Goal: Task Accomplishment & Management: Complete application form

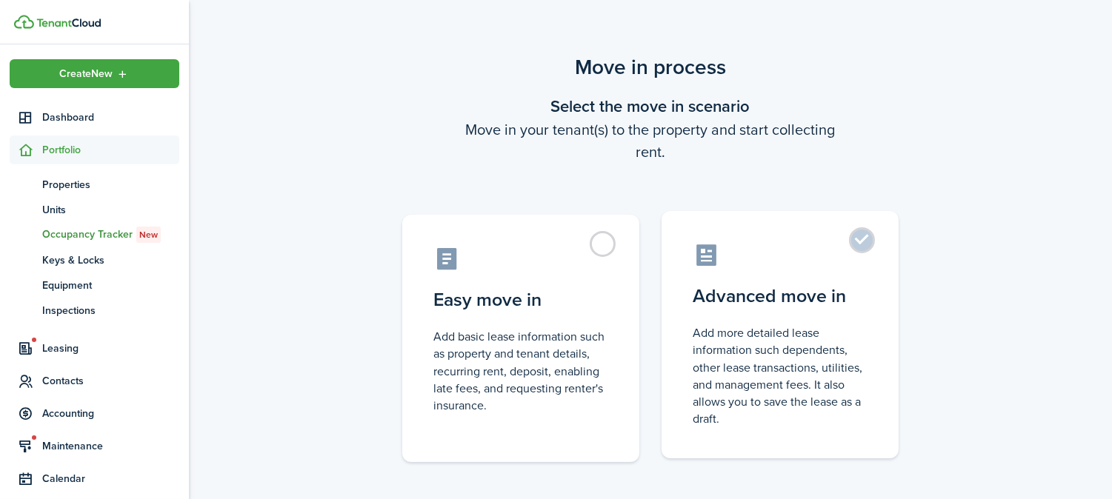
click at [731, 328] on control-radio-card-description "Add more detailed lease information such dependents, other lease transactions, …" at bounding box center [780, 376] width 175 height 103
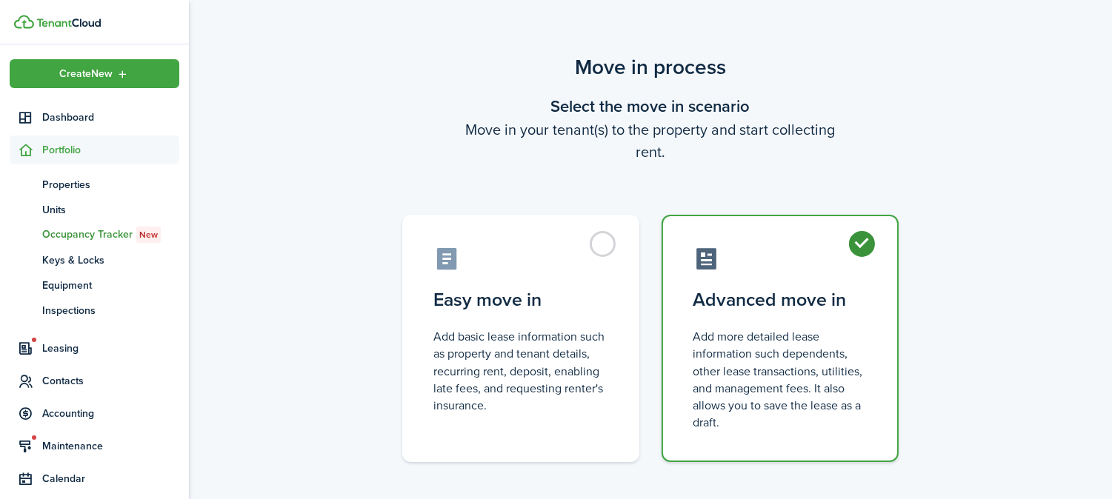
radio input "true"
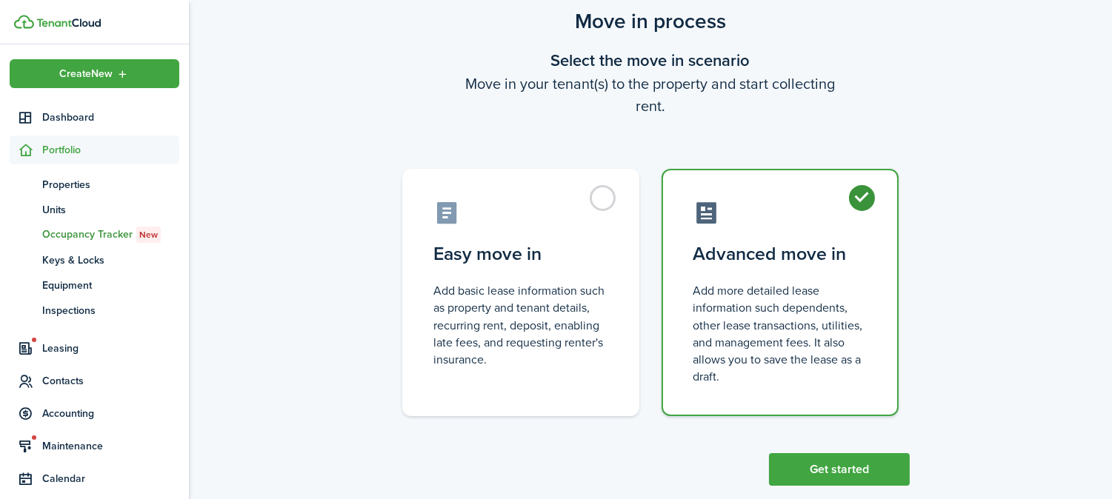
scroll to position [71, 0]
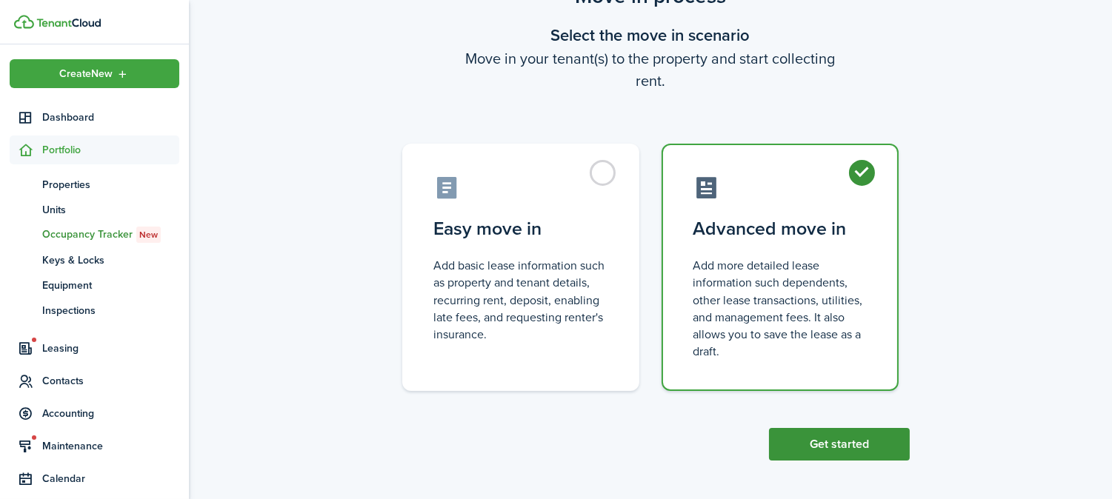
click at [800, 442] on button "Get started" at bounding box center [839, 444] width 141 height 33
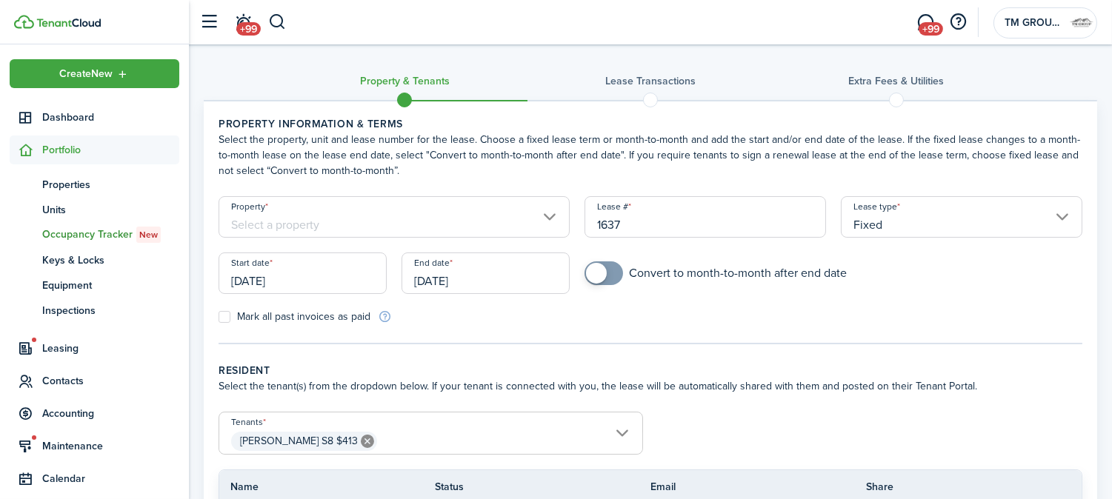
click at [330, 276] on input "[DATE]" at bounding box center [303, 273] width 168 height 41
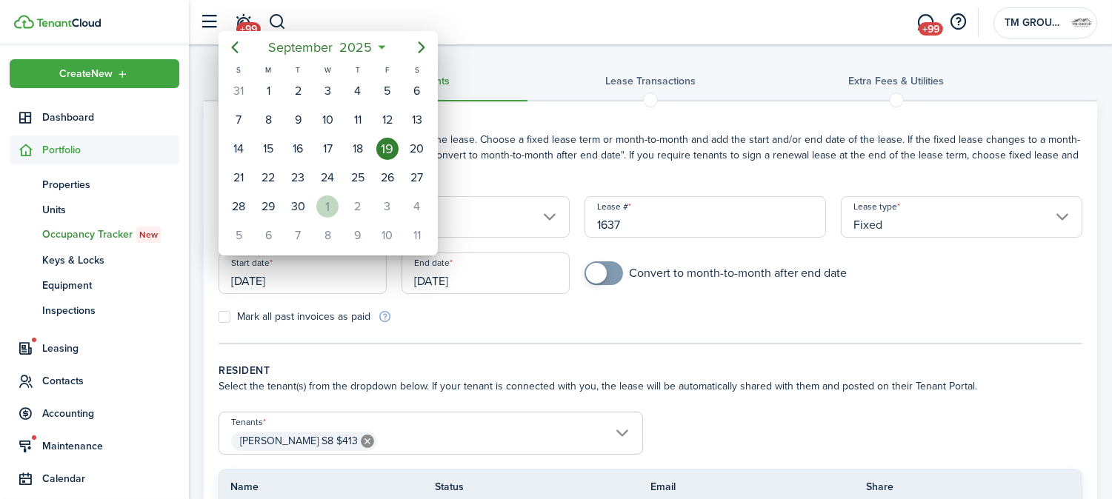
click at [337, 201] on div "1" at bounding box center [327, 207] width 22 height 22
type input "[DATE]"
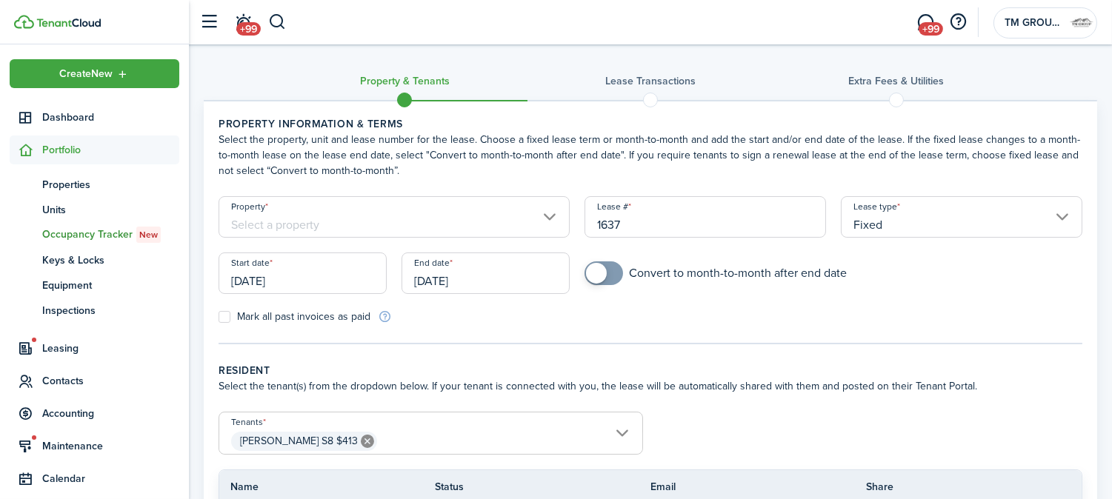
click at [463, 269] on input "[DATE]" at bounding box center [486, 273] width 168 height 41
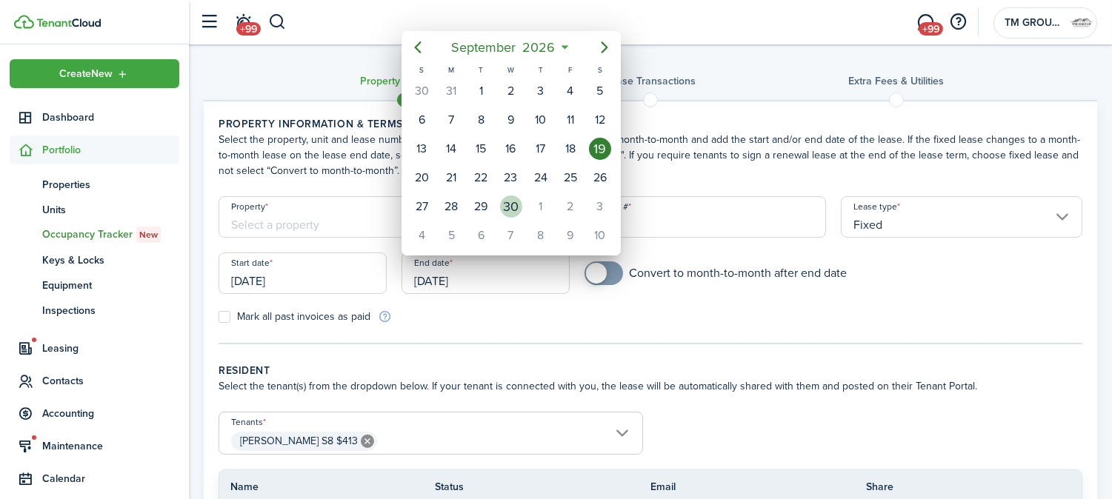
click at [517, 205] on div "30" at bounding box center [511, 207] width 22 height 22
type input "[DATE]"
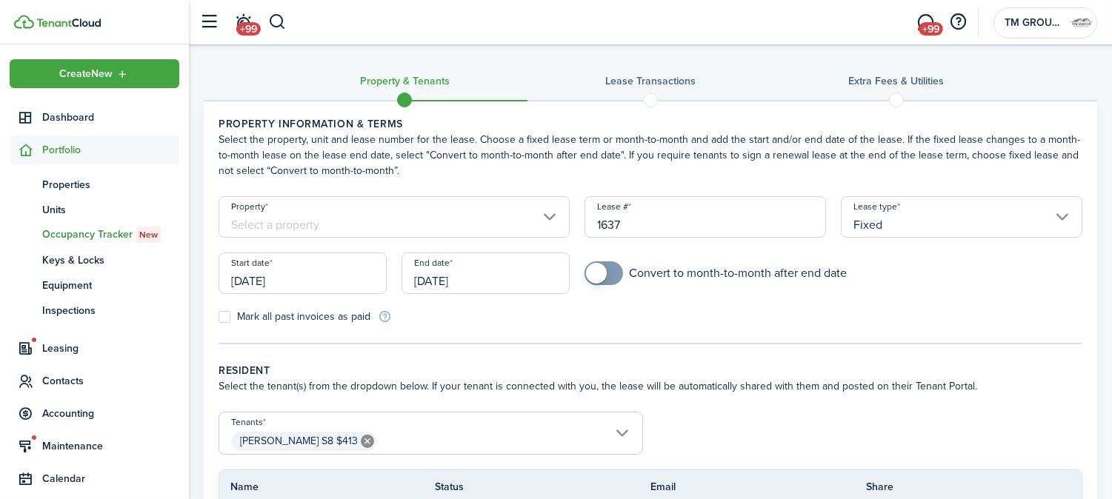
click at [417, 213] on input "Property" at bounding box center [394, 216] width 351 height 41
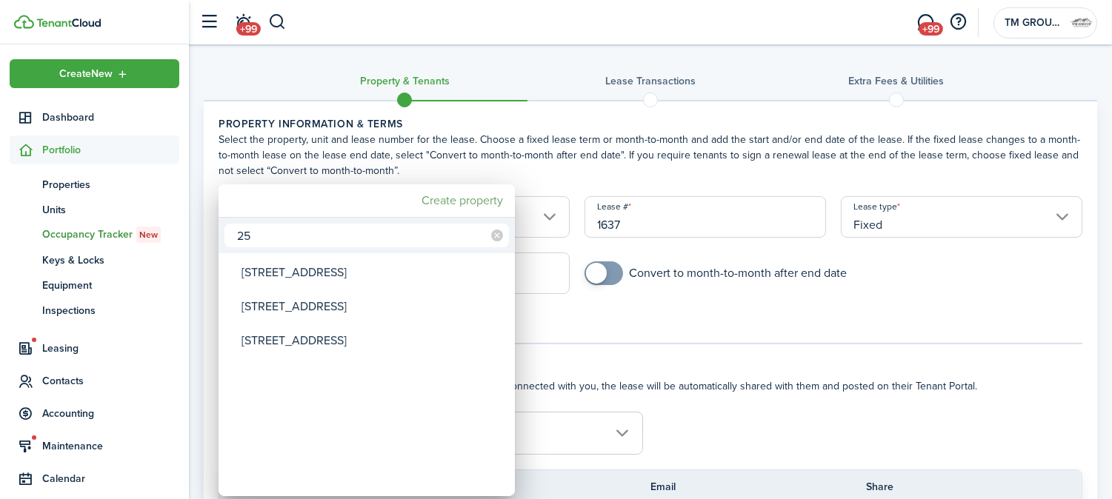
type input "2"
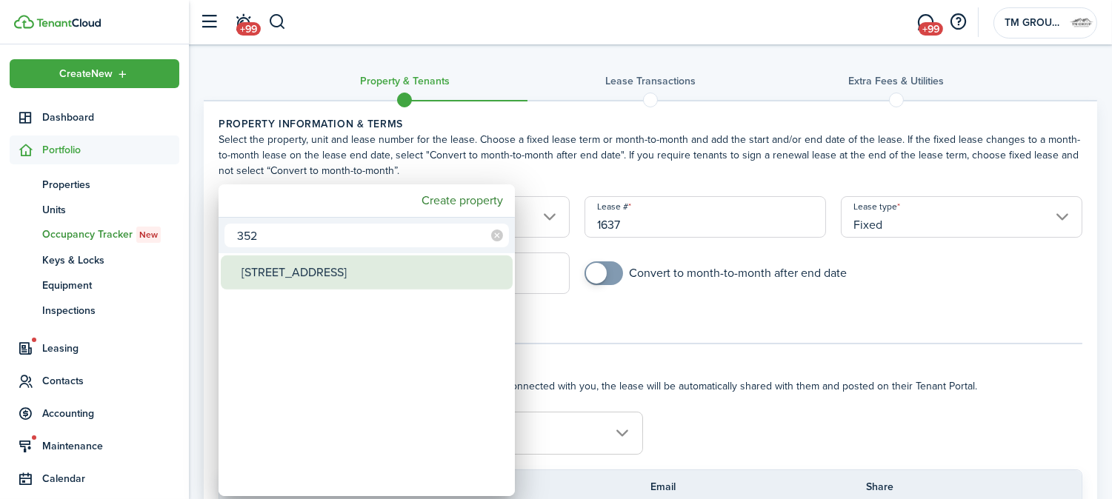
type input "352"
click at [319, 279] on div "[STREET_ADDRESS]" at bounding box center [373, 273] width 262 height 34
type input "[STREET_ADDRESS]"
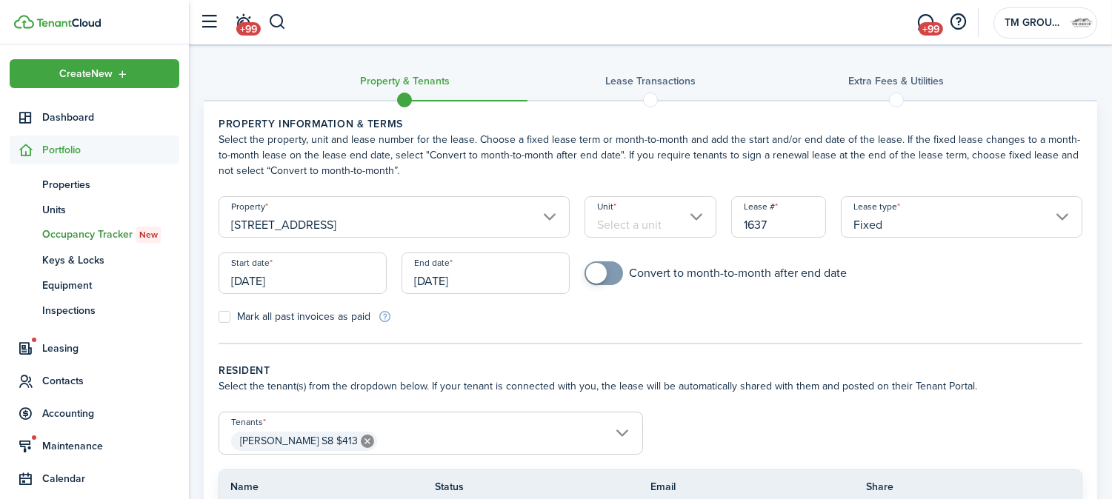
click at [626, 222] on input "Unit" at bounding box center [651, 216] width 132 height 41
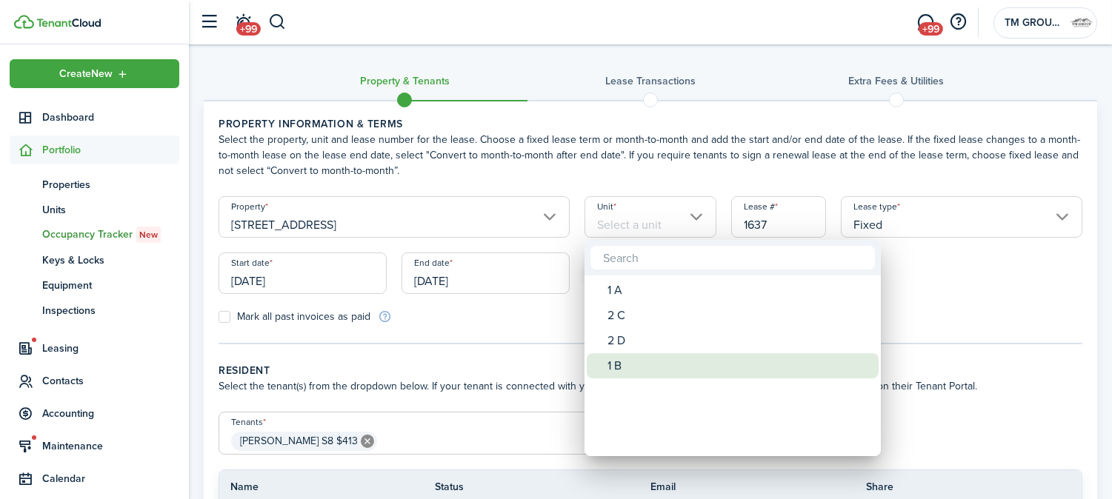
click at [623, 359] on div "1 B" at bounding box center [739, 365] width 262 height 25
type input "1 B"
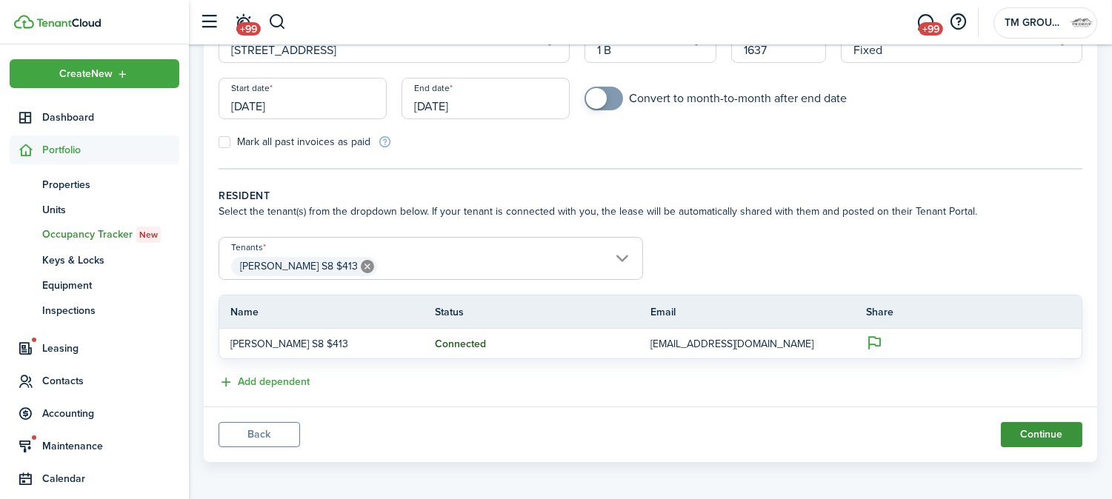
scroll to position [178, 0]
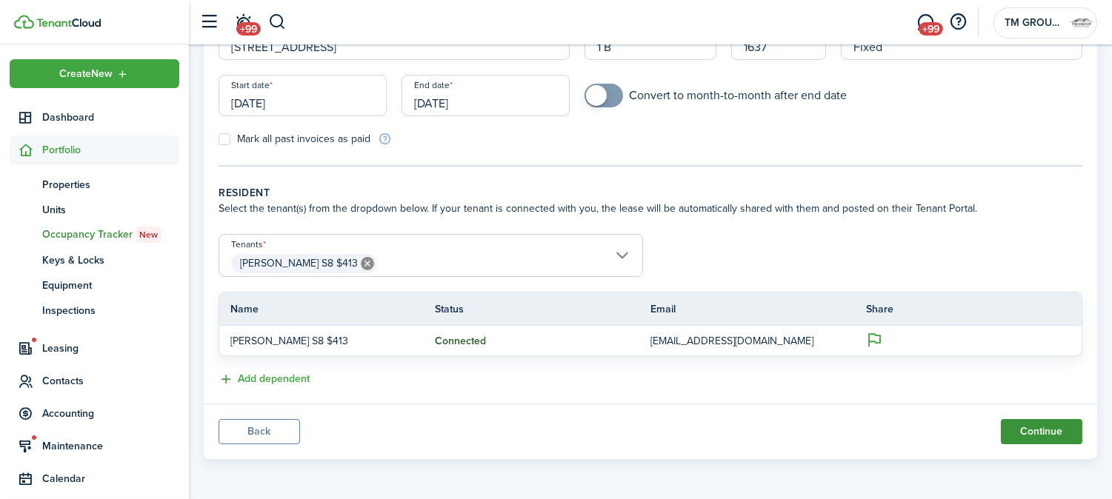
click at [1016, 434] on button "Continue" at bounding box center [1042, 431] width 82 height 25
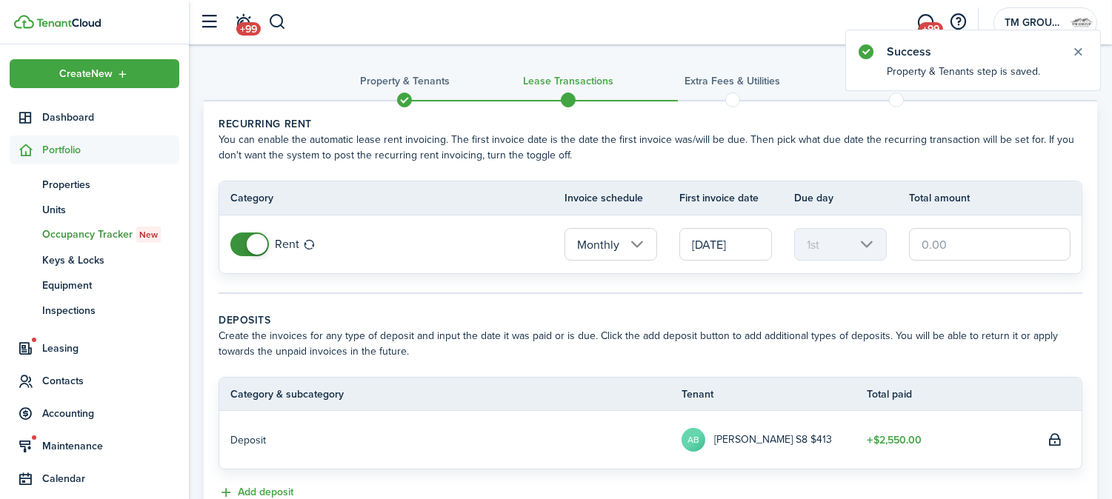
click at [966, 245] on input "text" at bounding box center [990, 244] width 162 height 33
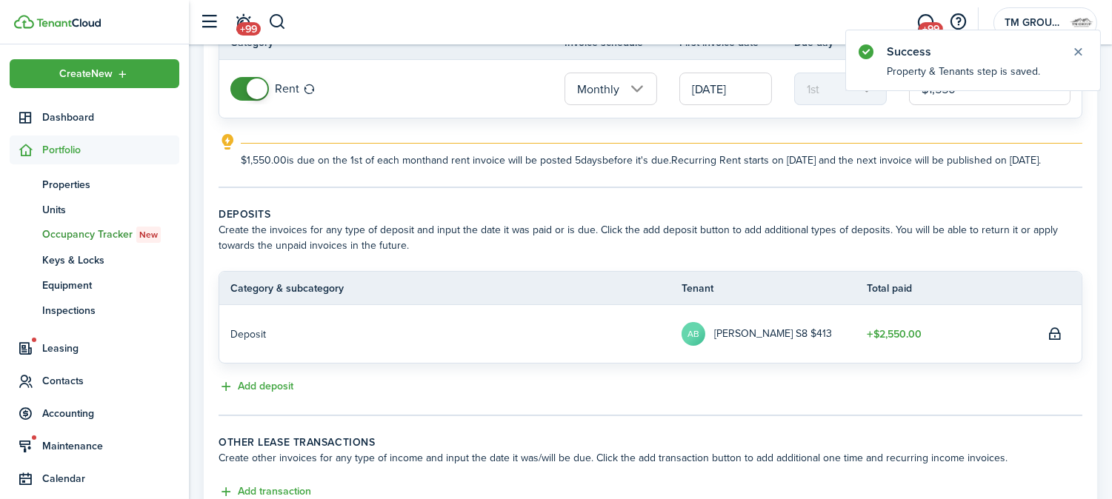
scroll to position [247, 0]
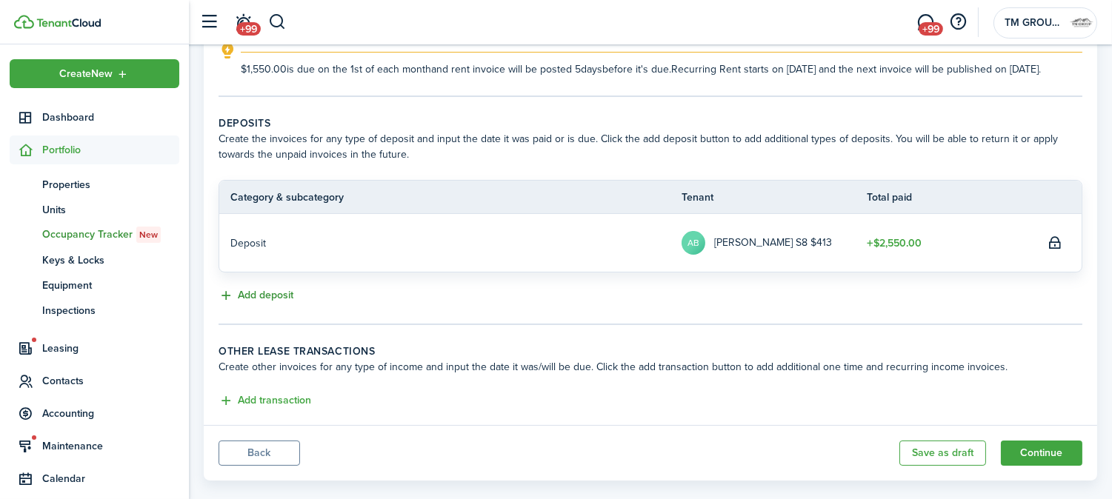
type input "$1,550.00"
click at [267, 305] on button "Add deposit" at bounding box center [256, 296] width 75 height 17
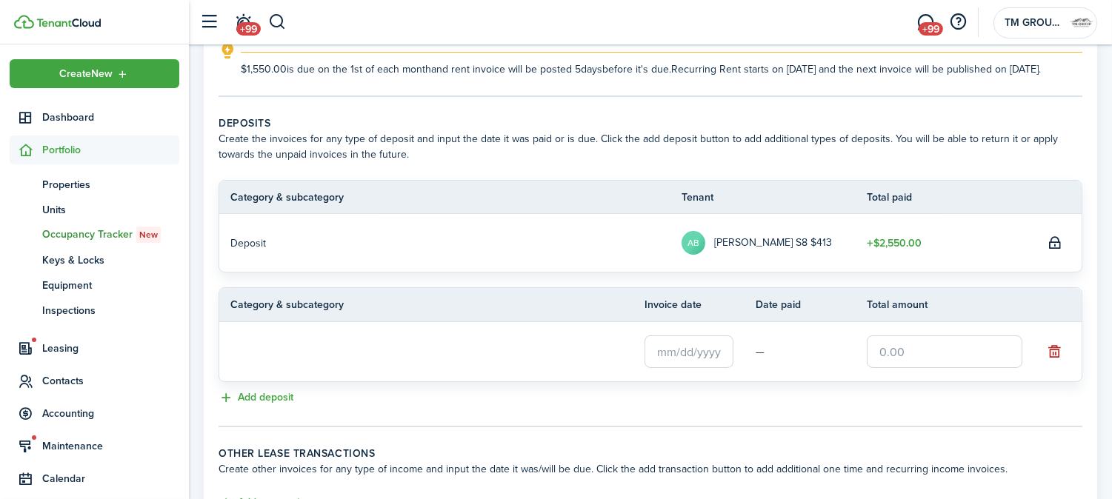
click at [897, 365] on input "text" at bounding box center [945, 352] width 156 height 33
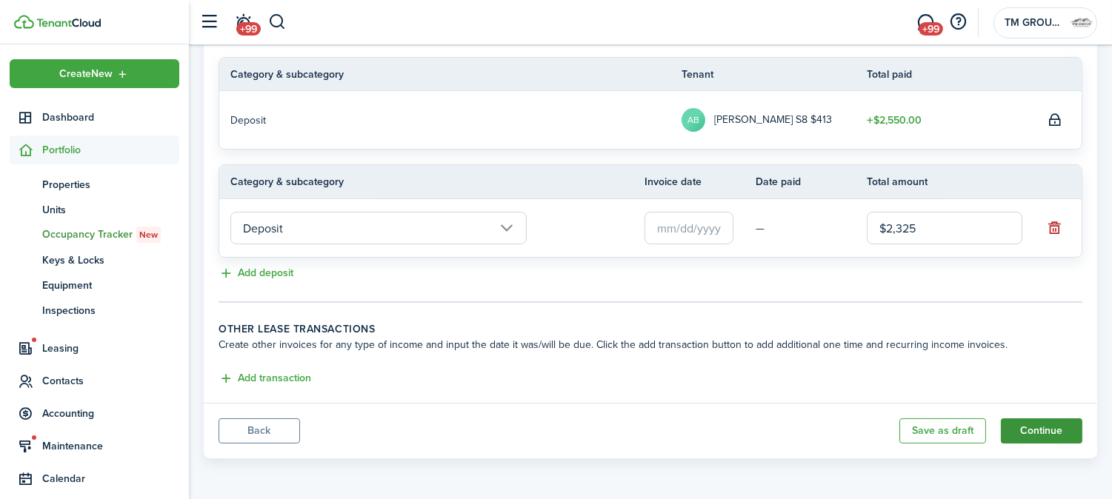
type input "$2,325.00"
click at [1054, 428] on button "Continue" at bounding box center [1042, 431] width 82 height 25
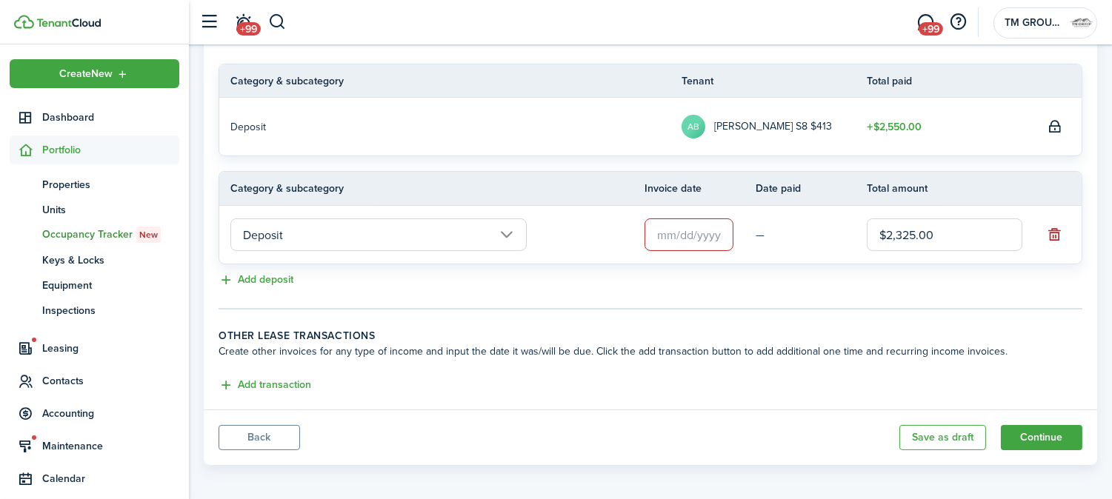
click at [660, 251] on input "text" at bounding box center [689, 235] width 89 height 33
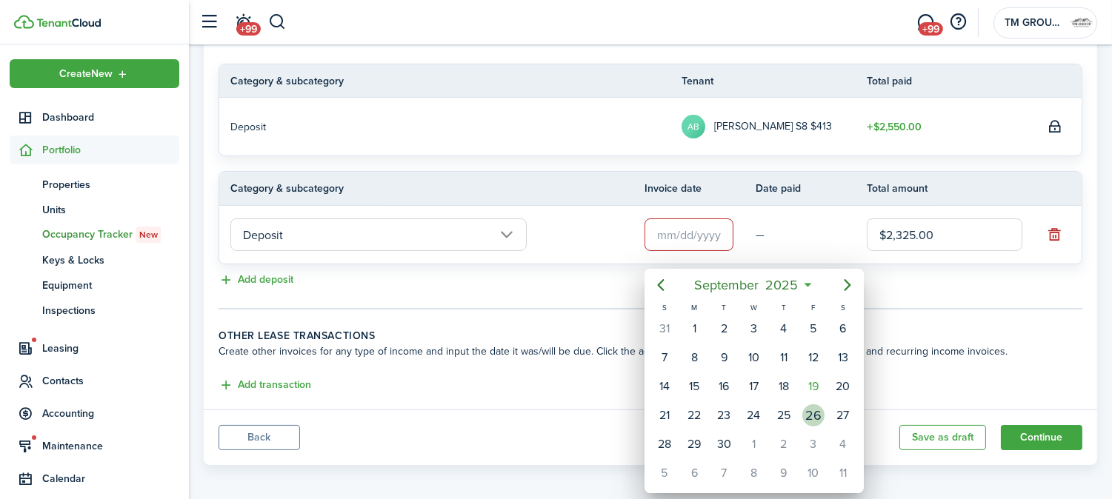
click at [816, 395] on div "19" at bounding box center [814, 387] width 30 height 28
type input "[DATE]"
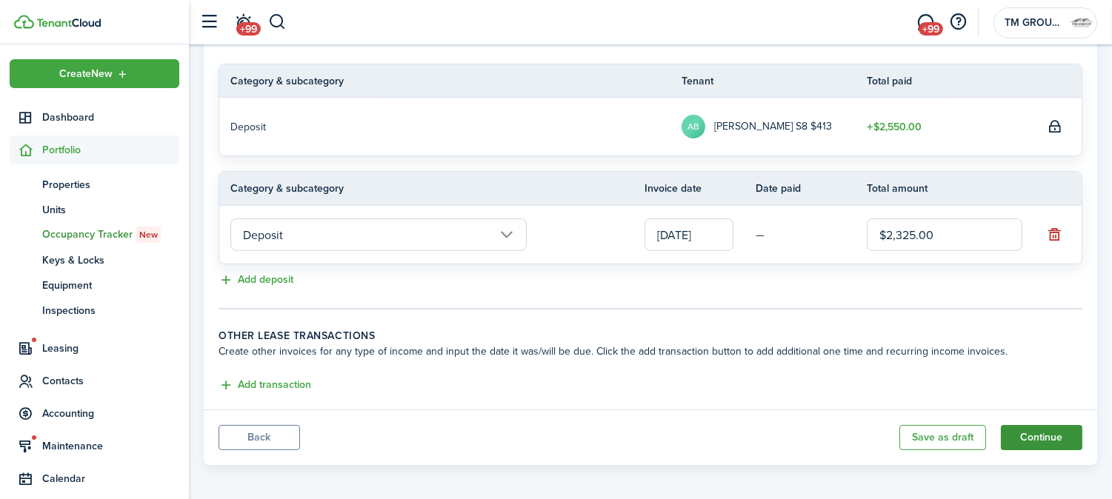
click at [1064, 451] on button "Continue" at bounding box center [1042, 437] width 82 height 25
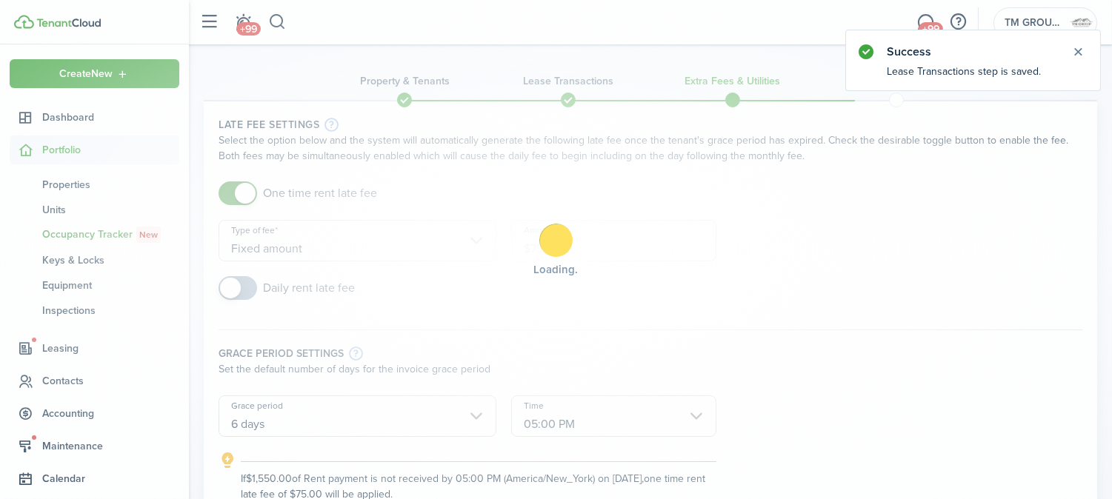
click at [351, 196] on div "Loading" at bounding box center [556, 249] width 1112 height 499
click at [345, 195] on div "Loading" at bounding box center [556, 249] width 1112 height 499
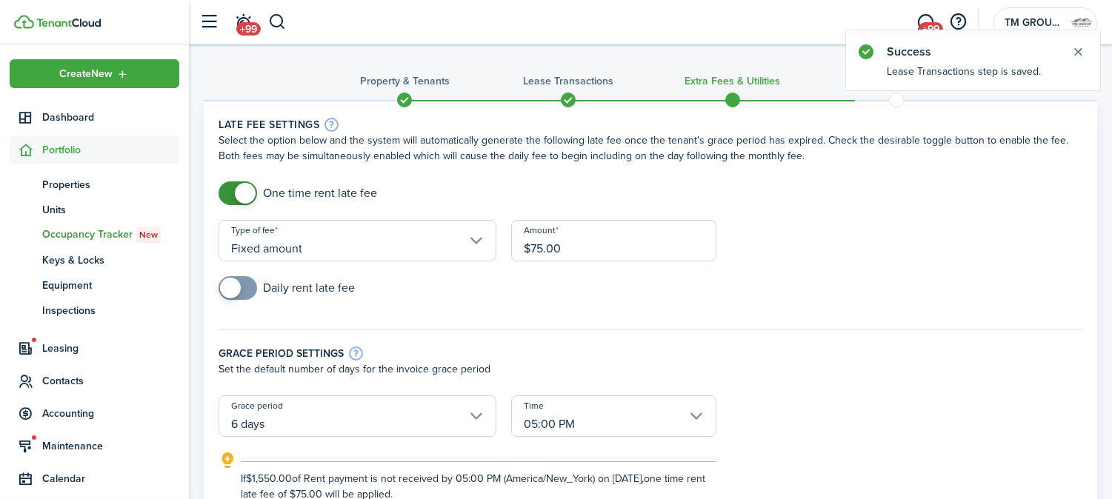
click at [330, 197] on input "checkbox" at bounding box center [298, 194] width 159 height 24
checkbox input "false"
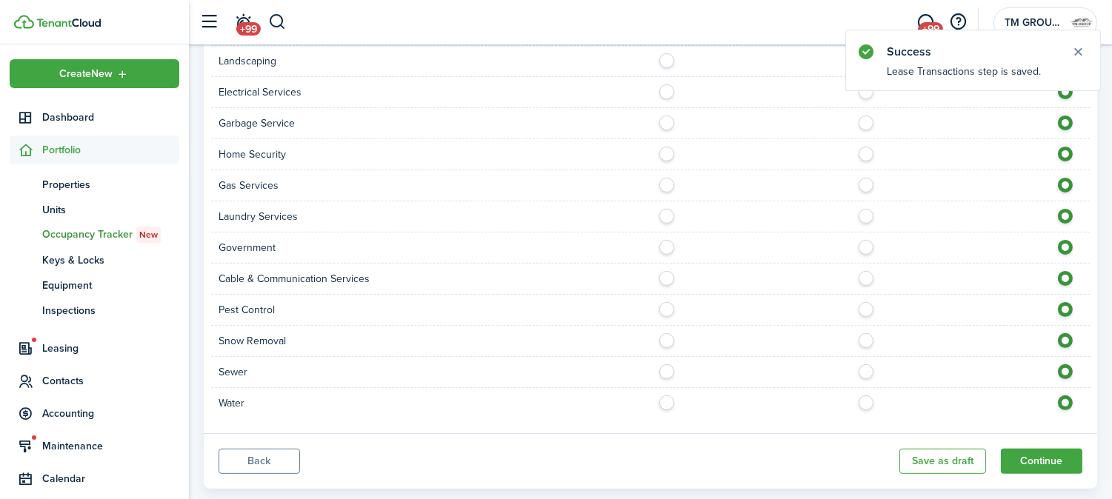
scroll to position [969, 0]
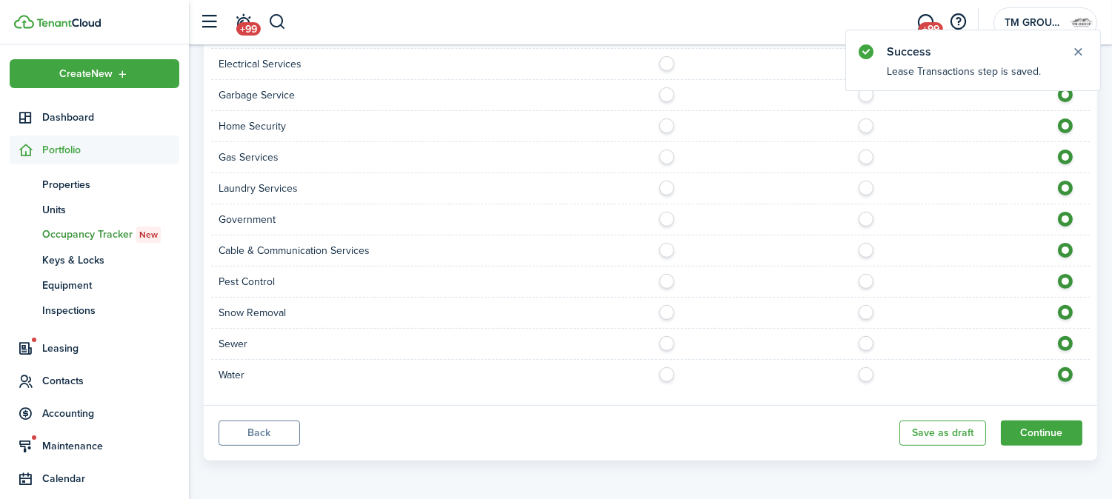
click at [1052, 446] on panel-main-footer "Back Save as draft Continue" at bounding box center [651, 433] width 894 height 56
click at [1054, 439] on button "Continue" at bounding box center [1042, 433] width 82 height 25
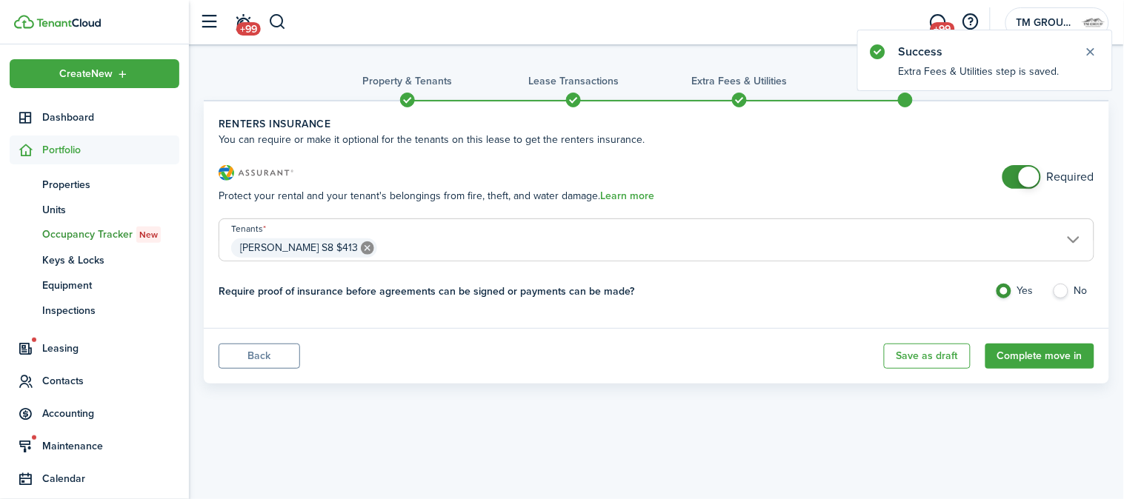
checkbox input "false"
click at [1018, 179] on span at bounding box center [1021, 177] width 15 height 24
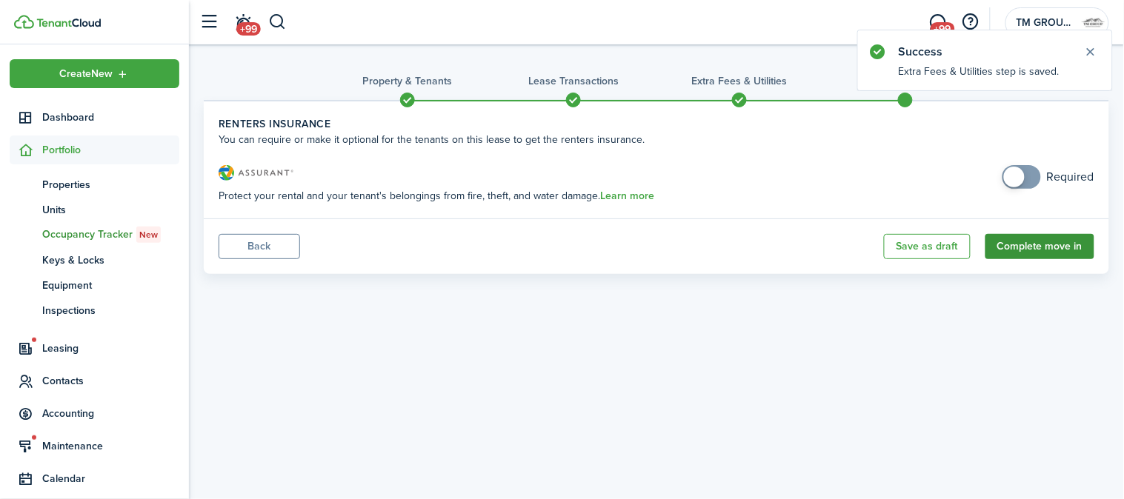
click at [1035, 247] on button "Complete move in" at bounding box center [1040, 246] width 109 height 25
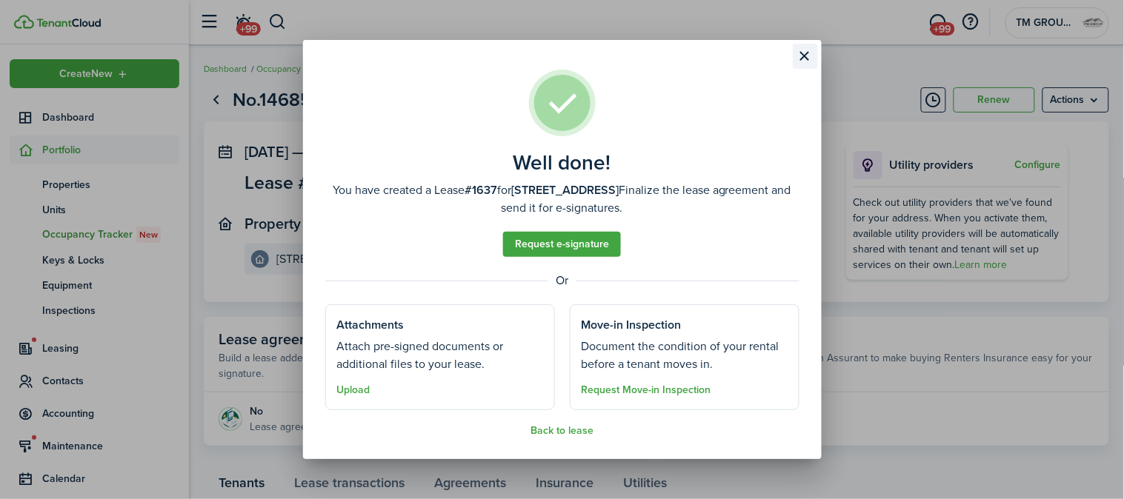
click at [805, 56] on button "Close modal" at bounding box center [805, 56] width 25 height 25
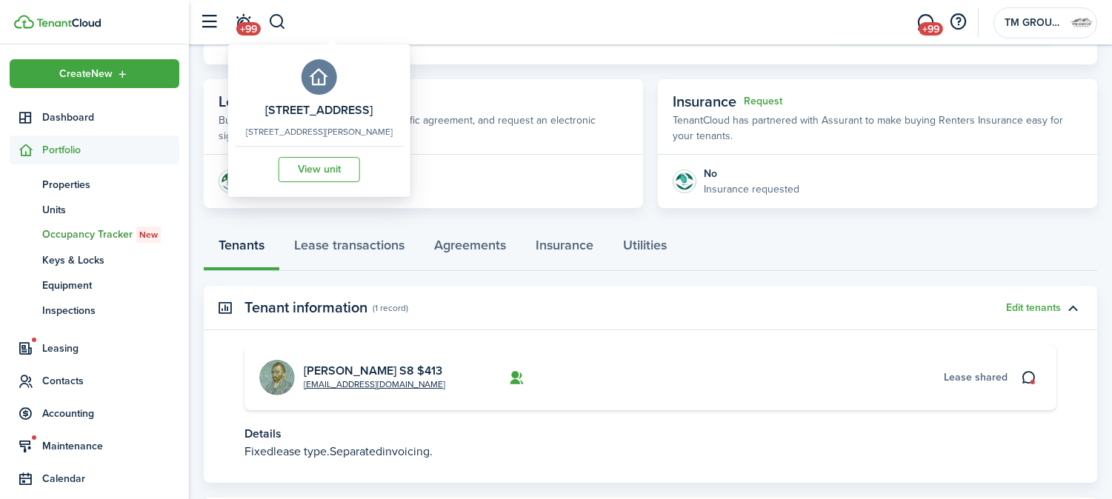
scroll to position [247, 0]
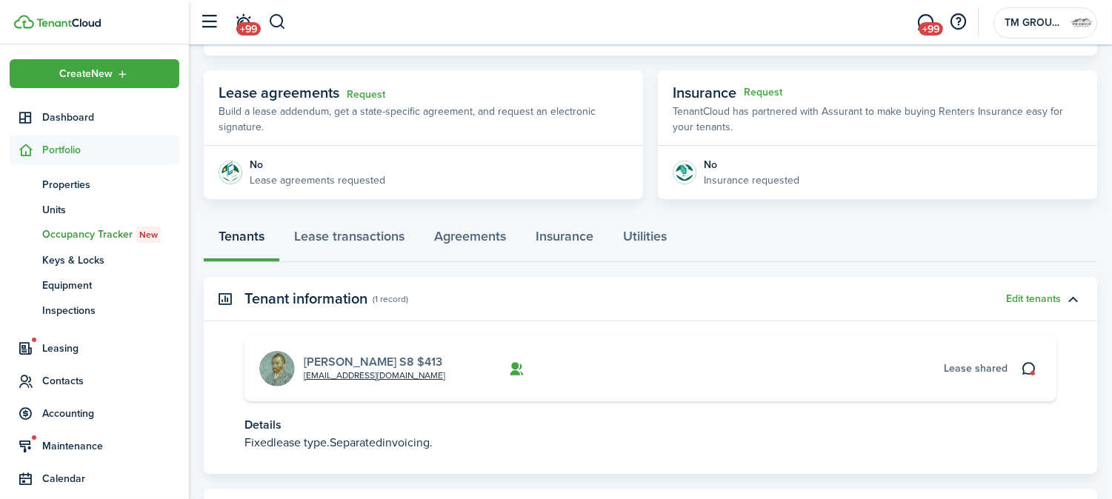
click at [379, 358] on link "[PERSON_NAME] S8 $413" at bounding box center [373, 361] width 139 height 17
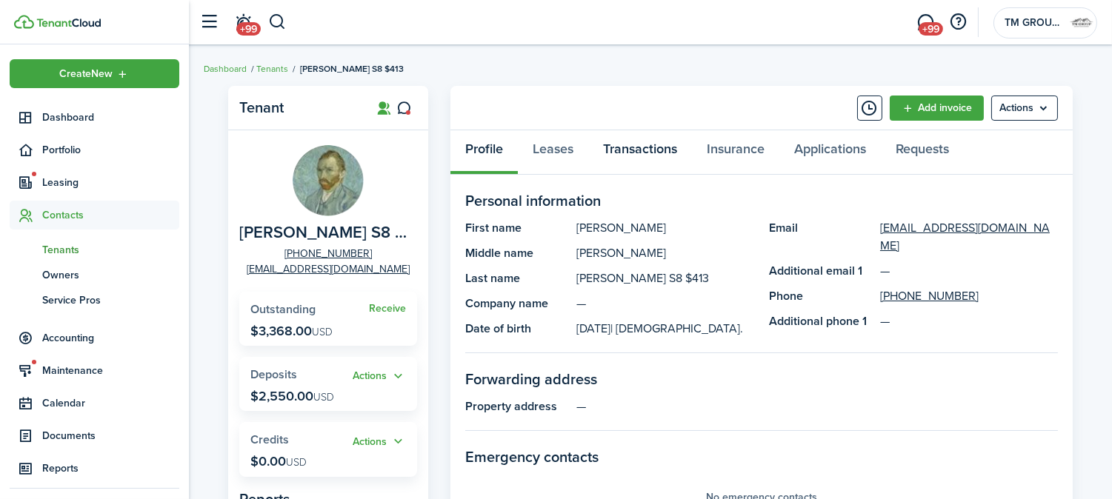
click at [634, 142] on link "Transactions" at bounding box center [640, 152] width 104 height 44
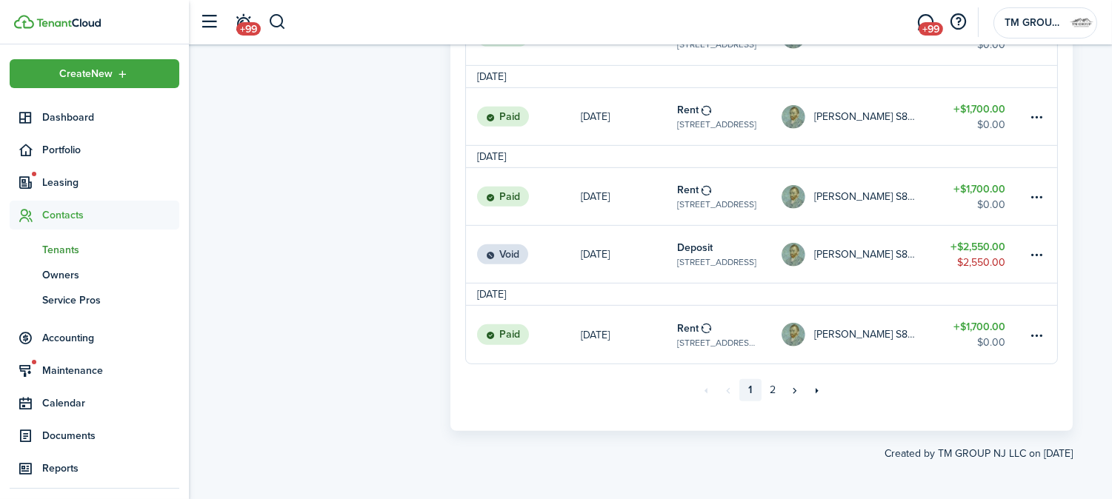
scroll to position [1374, 0]
click at [929, 257] on link "[PERSON_NAME] S8 $413" at bounding box center [860, 252] width 157 height 57
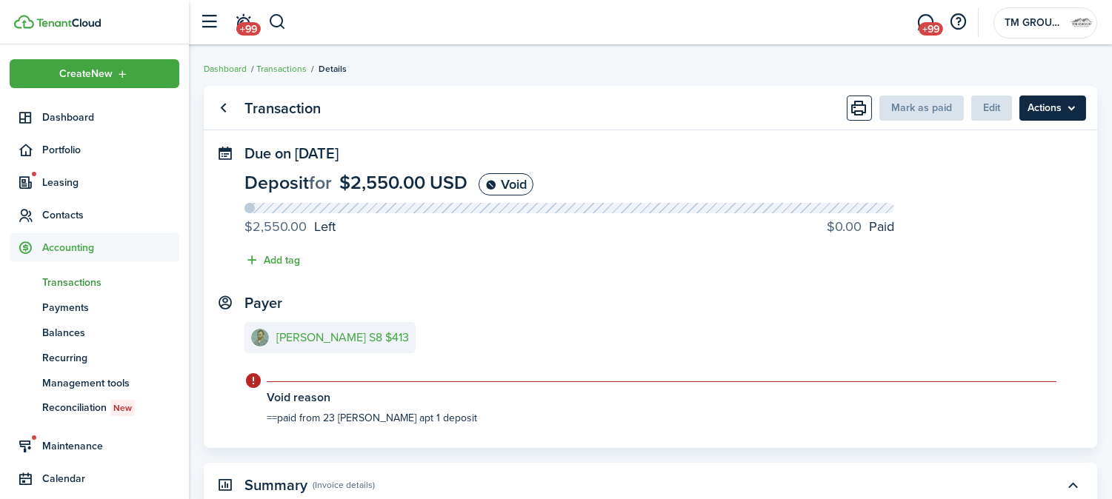
click at [1056, 110] on menu-btn "Actions" at bounding box center [1053, 108] width 67 height 25
click at [818, 271] on panel-main-content "Deposit for $2,550.00 USD Void $2,550.00 Left $0.00 Paid Add tag" at bounding box center [651, 224] width 812 height 103
click at [1052, 119] on menu-btn "Actions" at bounding box center [1053, 108] width 67 height 25
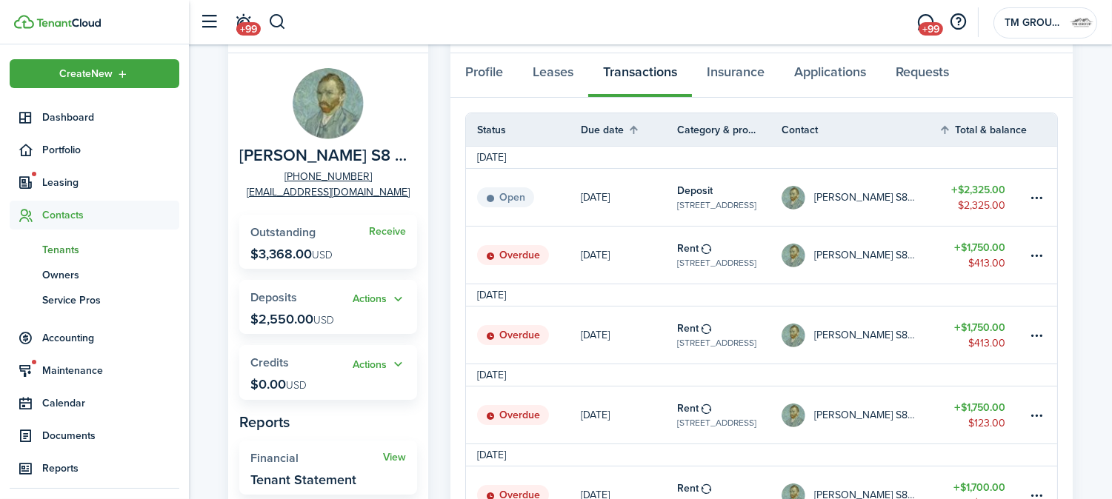
scroll to position [56, 0]
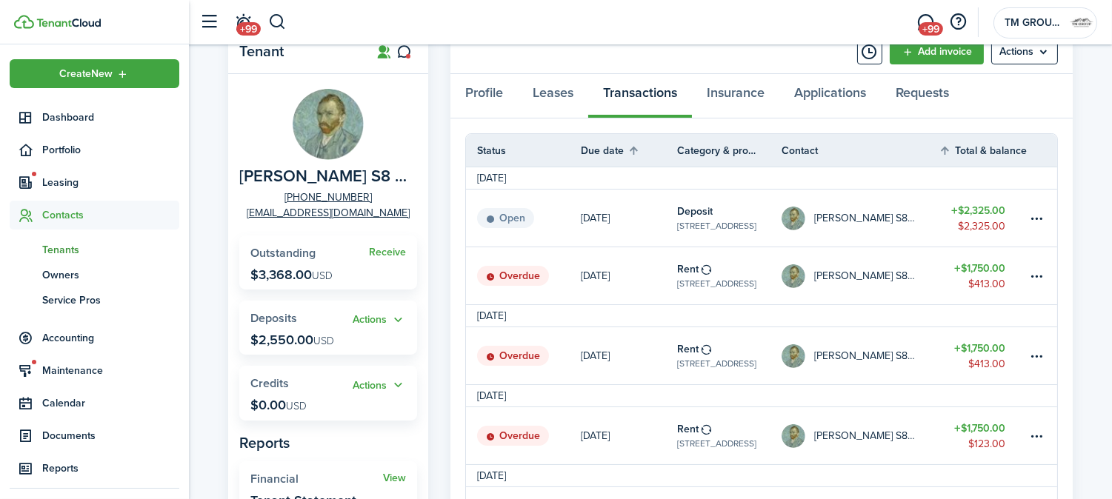
click at [929, 217] on link "[PERSON_NAME] S8 $413" at bounding box center [860, 218] width 157 height 57
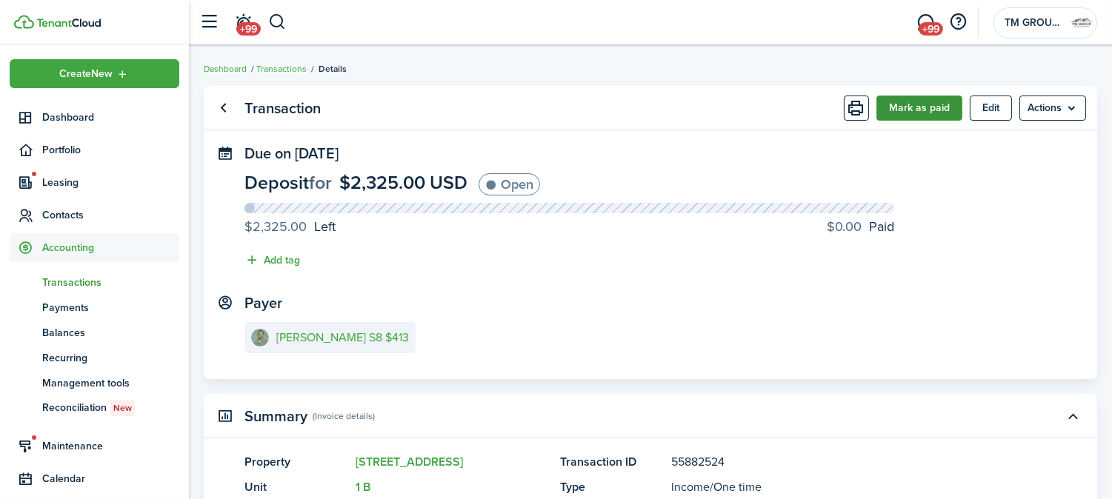
click at [913, 112] on button "Mark as paid" at bounding box center [920, 108] width 86 height 25
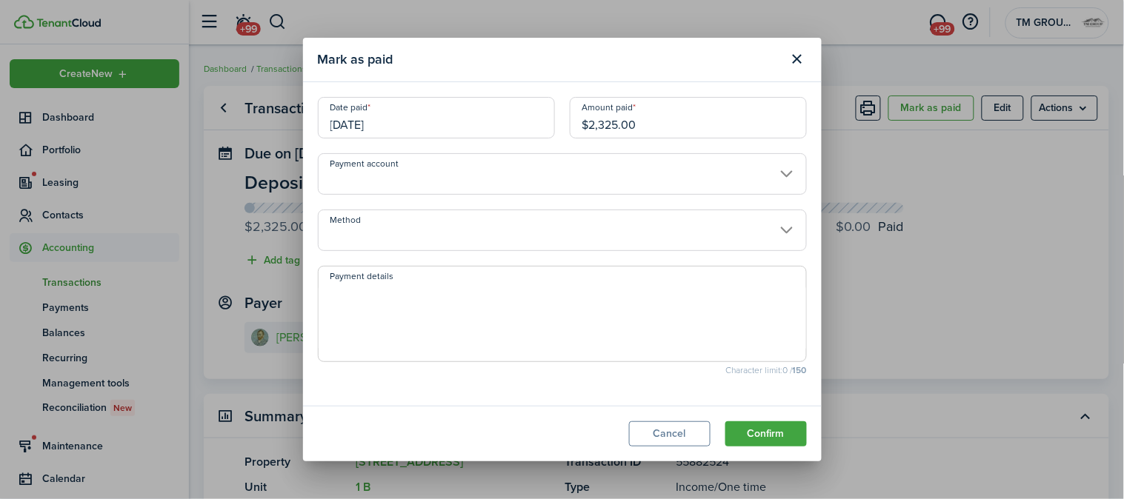
click at [531, 316] on textarea "Payment details" at bounding box center [563, 318] width 488 height 71
type textarea "==563 chestnut #5 2550 - 1043 balance =1507 =="
click at [665, 422] on button "Cancel" at bounding box center [670, 434] width 82 height 25
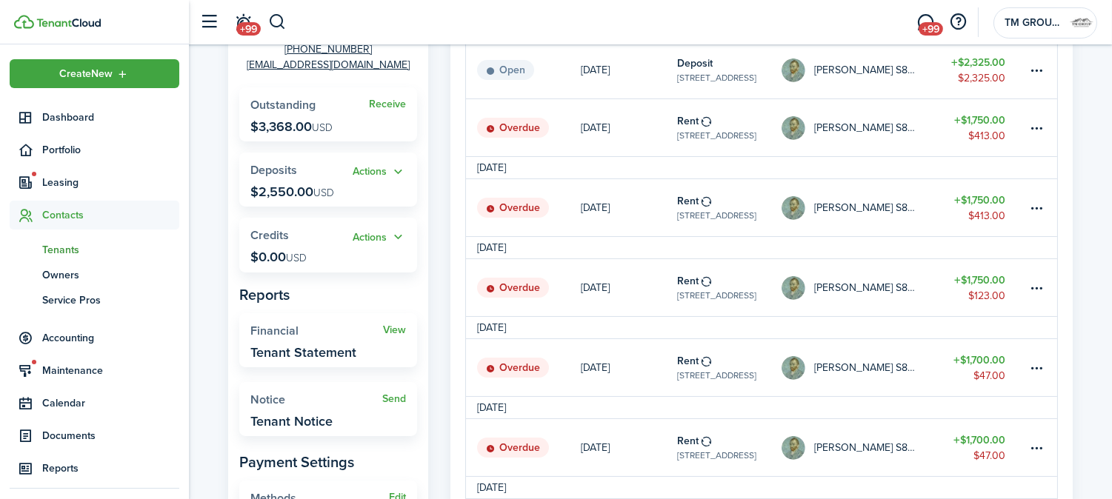
scroll to position [165, 0]
